Goal: Task Accomplishment & Management: Manage account settings

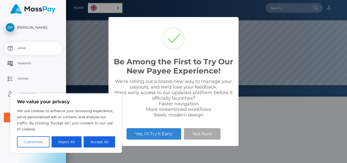
scroll to position [97, 281]
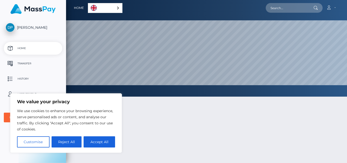
click at [88, 140] on button "Accept All" at bounding box center [100, 141] width 32 height 11
checkbox input "true"
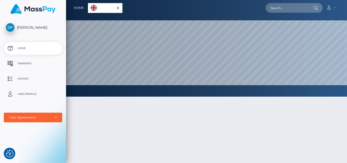
click at [25, 63] on p "Transfer" at bounding box center [33, 64] width 54 height 8
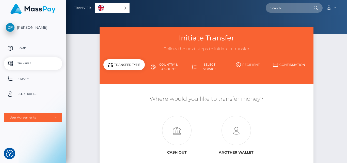
click at [28, 49] on p "Home" at bounding box center [33, 48] width 54 height 8
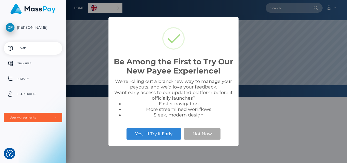
scroll to position [97, 281]
click at [192, 134] on button "Not Now" at bounding box center [202, 133] width 37 height 11
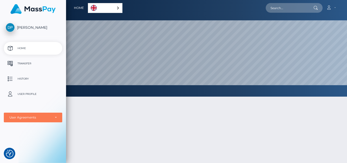
click at [19, 114] on div "User Agreements" at bounding box center [33, 118] width 58 height 10
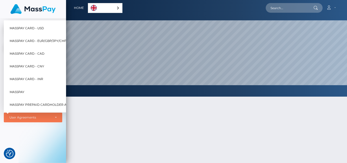
click at [38, 128] on div "Daniela Popescu Home Transfer History User Profile MassPay Card - USD MassPay" at bounding box center [33, 90] width 66 height 144
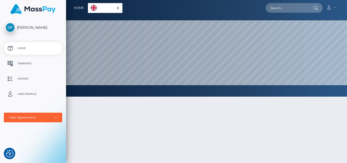
click at [328, 7] on icon at bounding box center [328, 8] width 5 height 4
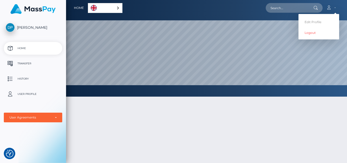
click at [95, 9] on img "Language" at bounding box center [94, 8] width 6 height 6
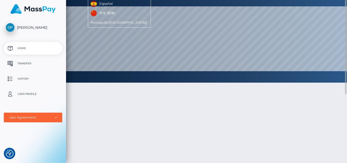
scroll to position [0, 0]
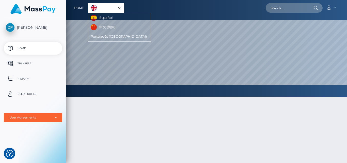
click at [118, 7] on div "English" at bounding box center [106, 8] width 36 height 10
click at [92, 7] on img "Language" at bounding box center [94, 8] width 6 height 6
click at [135, 2] on nav "Home English Español 中文 (简体) Português (Brasil) Account Logout" at bounding box center [206, 8] width 281 height 16
click at [89, 142] on div at bounding box center [206, 155] width 281 height 132
click at [31, 118] on div "User Agreements" at bounding box center [30, 117] width 42 height 4
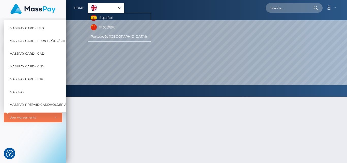
click at [31, 118] on div "User Agreements" at bounding box center [30, 117] width 42 height 4
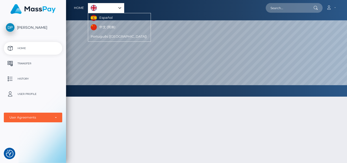
click at [28, 63] on p "Transfer" at bounding box center [33, 64] width 54 height 8
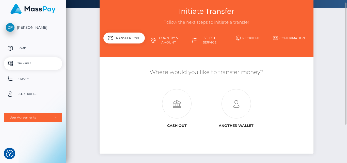
scroll to position [15, 0]
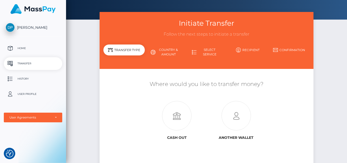
click at [25, 94] on p "User Profile" at bounding box center [33, 94] width 54 height 8
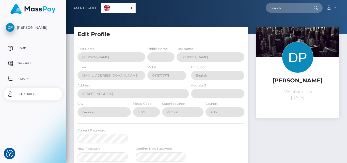
select select
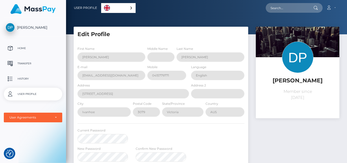
click at [22, 48] on p "Home" at bounding box center [33, 48] width 54 height 8
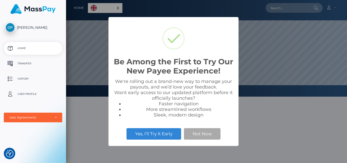
scroll to position [97, 281]
click at [198, 130] on button "Not Now" at bounding box center [202, 133] width 37 height 11
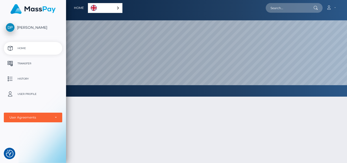
click at [329, 6] on icon at bounding box center [328, 8] width 5 height 4
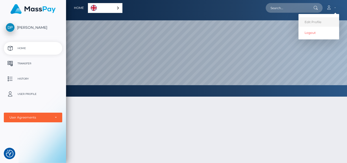
click at [316, 22] on link "Edit Profile" at bounding box center [319, 21] width 41 height 9
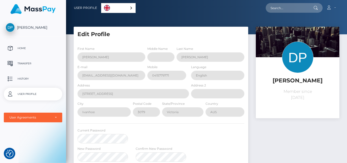
click at [8, 28] on span "[PERSON_NAME]" at bounding box center [33, 27] width 58 height 5
click at [19, 25] on span "[PERSON_NAME]" at bounding box center [33, 27] width 58 height 5
